Goal: Information Seeking & Learning: Find specific page/section

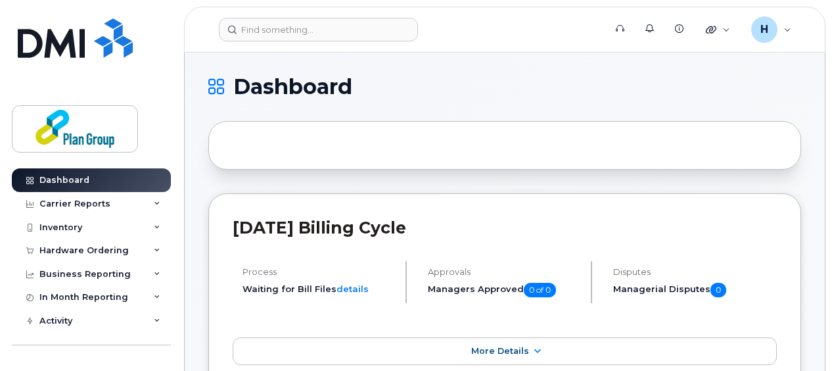
scroll to position [416, 0]
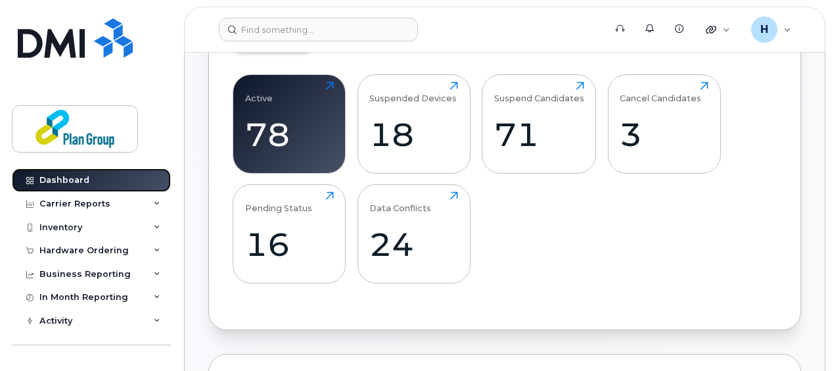
click at [82, 176] on div "Dashboard" at bounding box center [64, 180] width 50 height 11
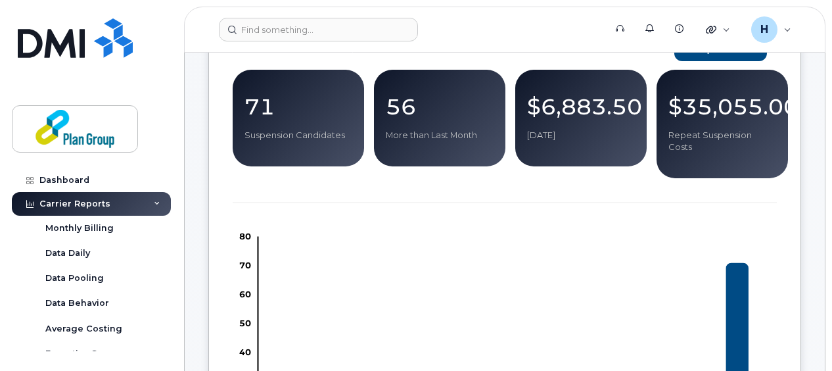
scroll to position [188, 0]
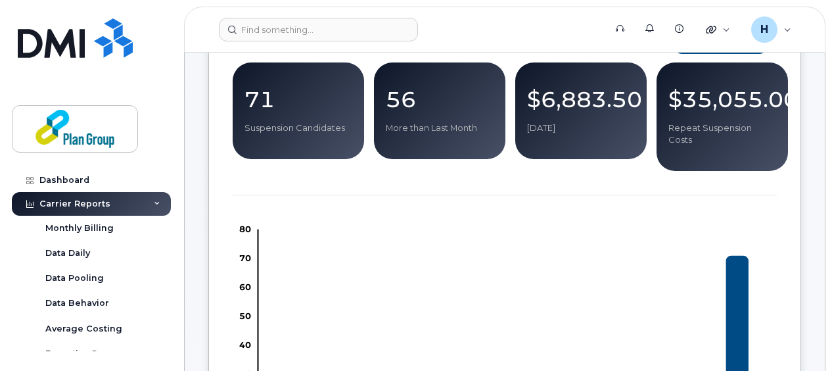
click at [705, 105] on p "$35,055.00" at bounding box center [723, 99] width 108 height 24
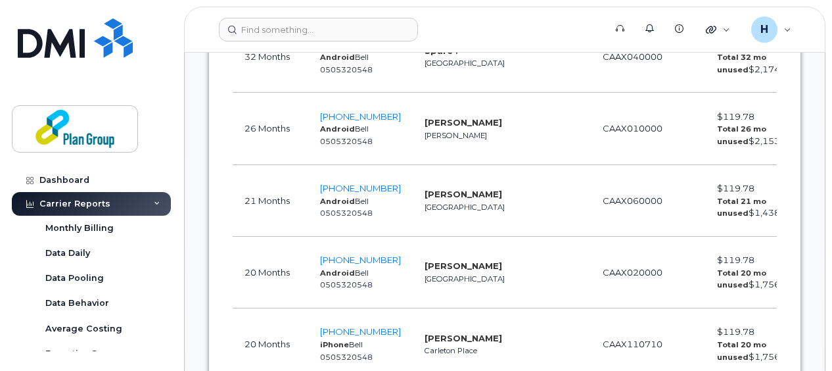
scroll to position [499, 0]
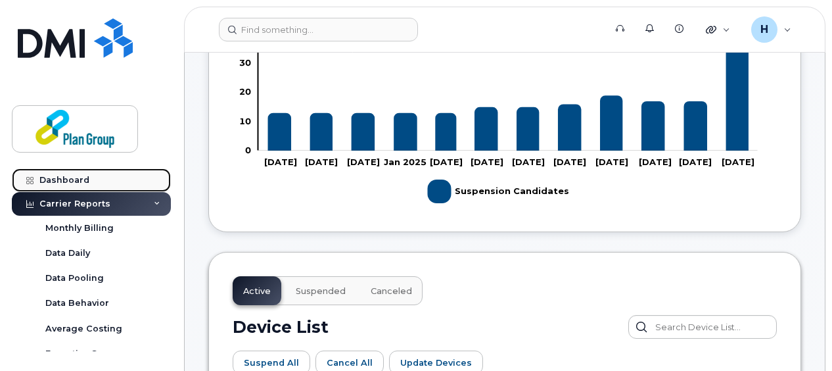
click at [94, 178] on link "Dashboard" at bounding box center [91, 180] width 159 height 24
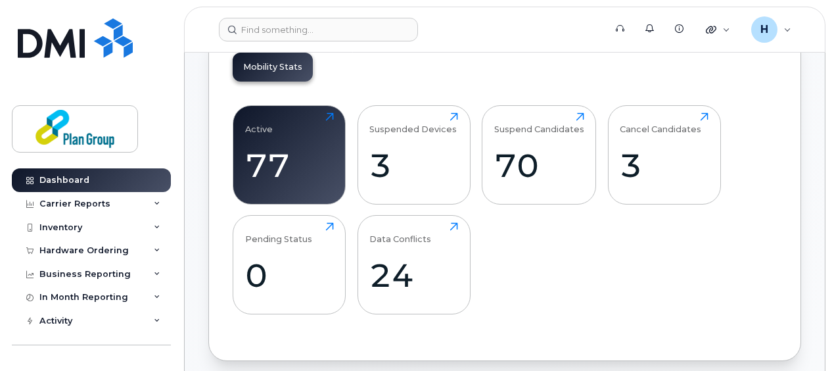
scroll to position [388, 0]
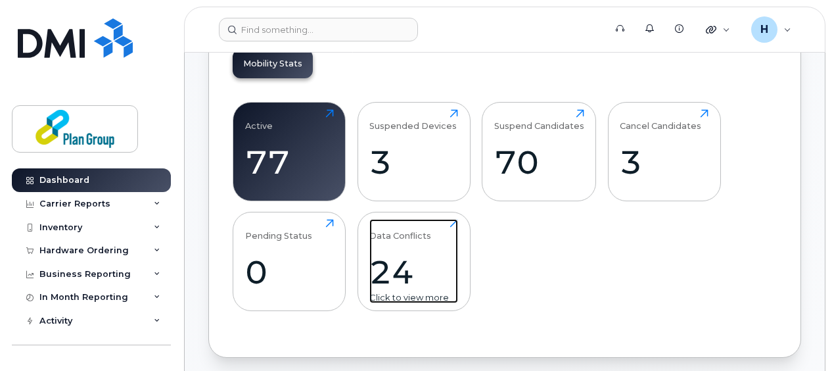
click at [388, 243] on div "Data Conflicts 24 Click to view more" at bounding box center [413, 261] width 89 height 84
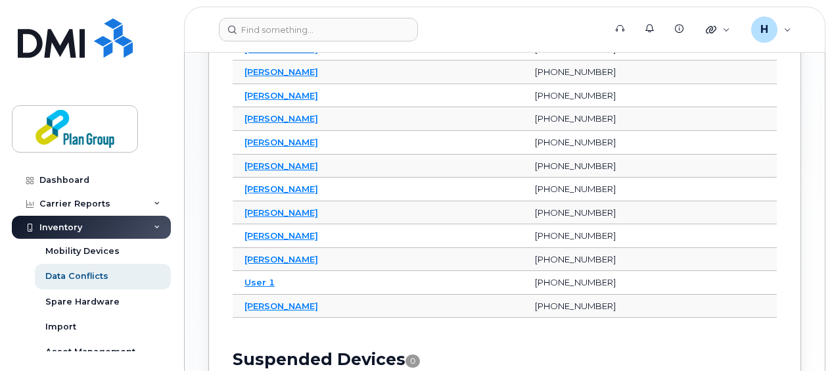
scroll to position [501, 0]
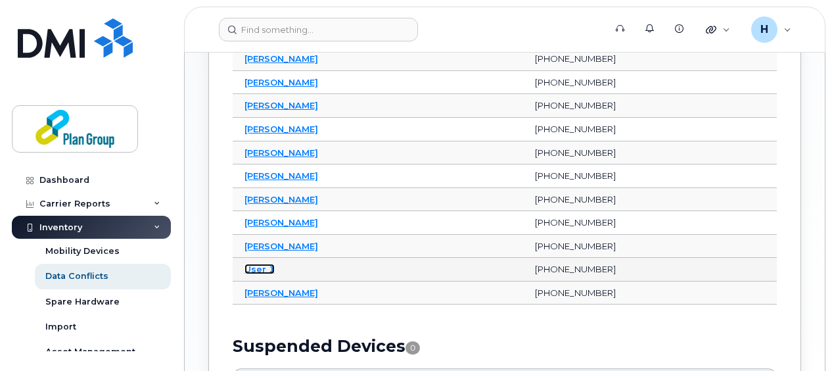
click at [254, 264] on link "User 1" at bounding box center [260, 269] width 30 height 11
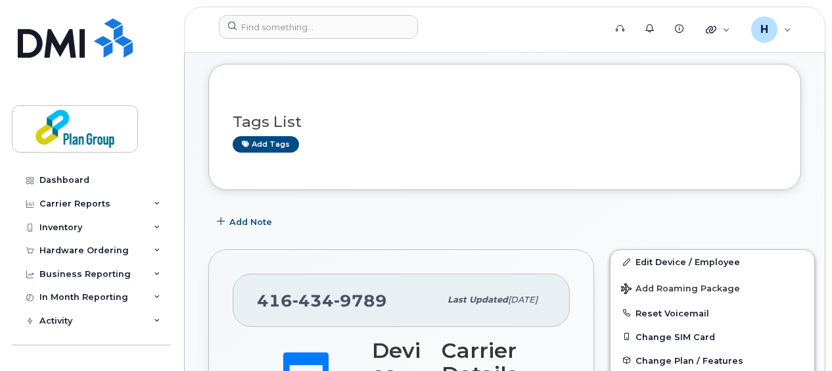
scroll to position [24, 0]
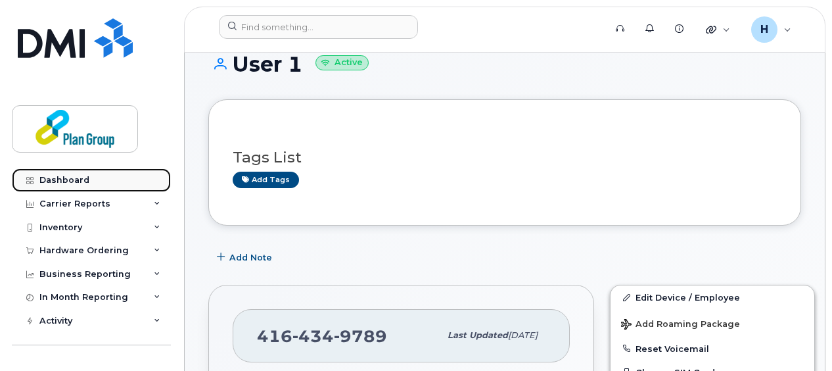
click at [49, 180] on div "Dashboard" at bounding box center [64, 180] width 50 height 11
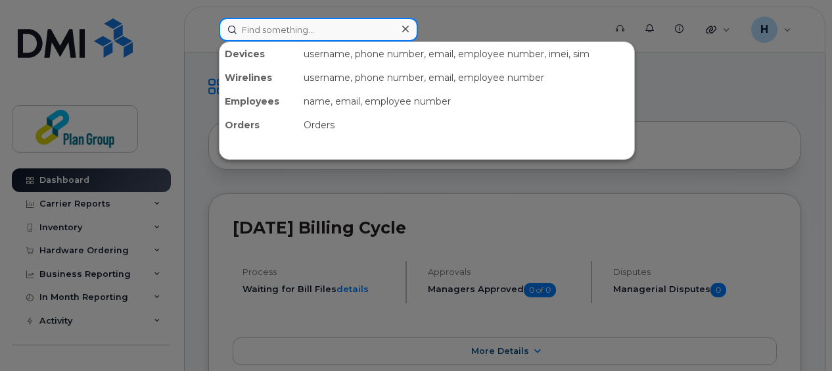
click at [321, 29] on input at bounding box center [318, 30] width 199 height 24
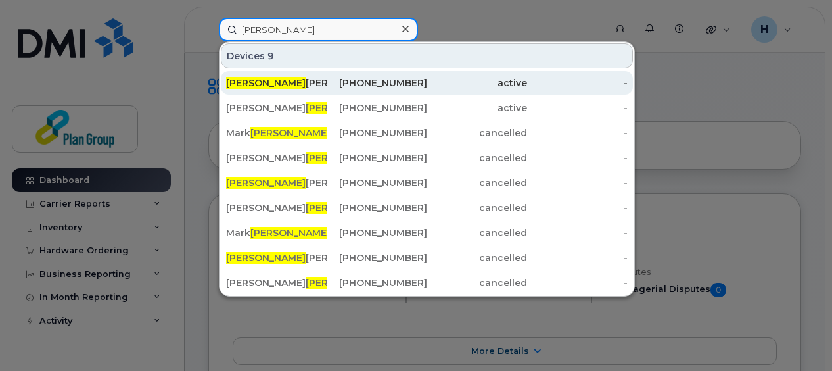
type input "lee"
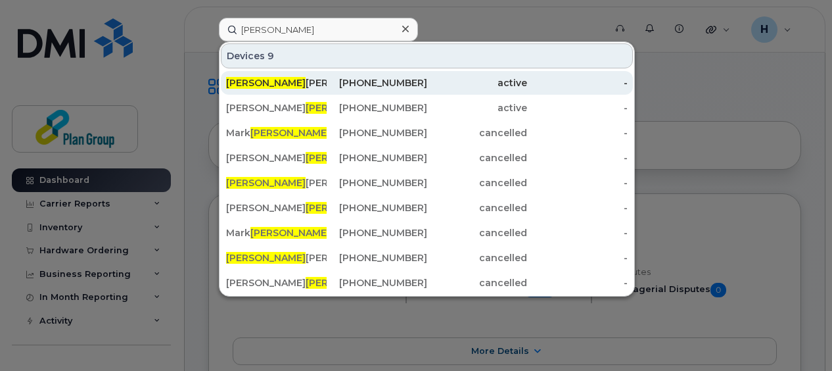
click at [313, 78] on div "Lee Osborne" at bounding box center [276, 82] width 101 height 13
